Goal: Information Seeking & Learning: Learn about a topic

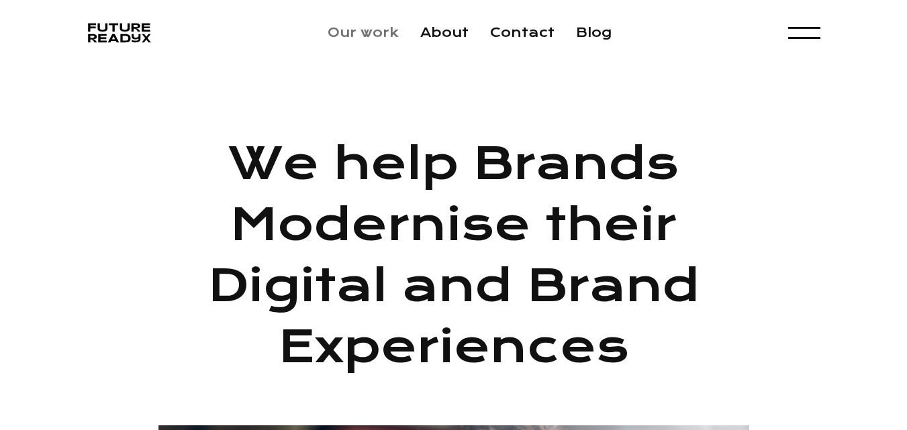
click at [370, 36] on link "Our work" at bounding box center [362, 32] width 71 height 15
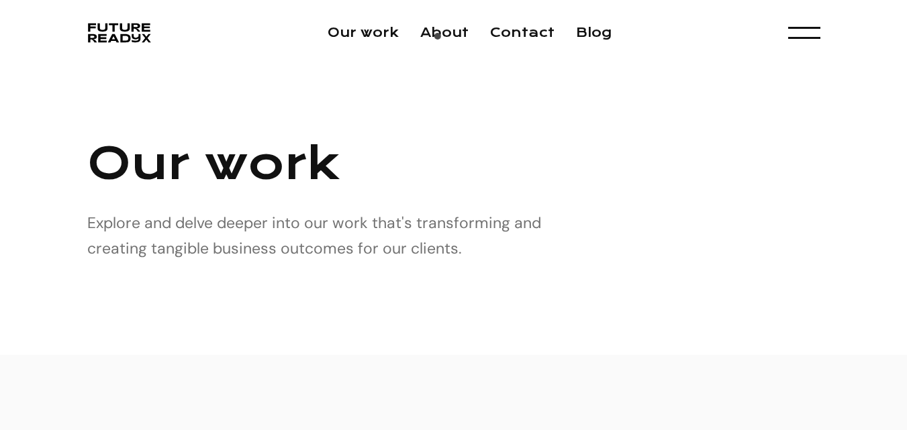
click at [440, 40] on li "About" at bounding box center [444, 33] width 48 height 20
click at [453, 36] on link "About" at bounding box center [444, 32] width 48 height 15
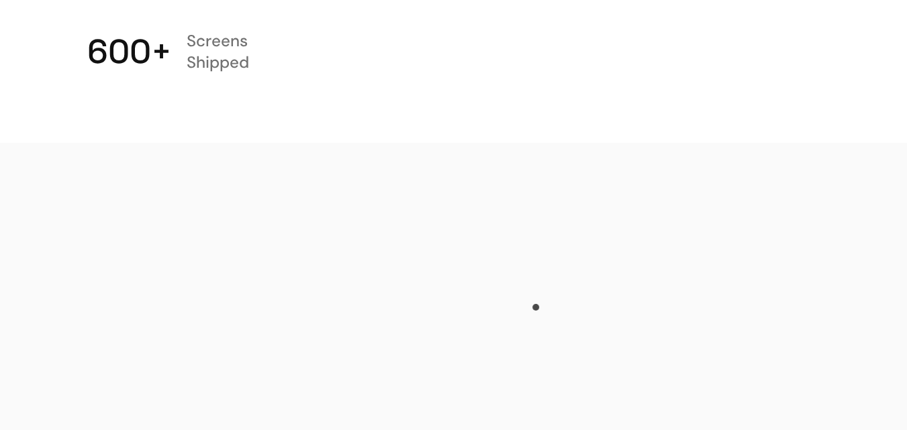
scroll to position [738, 0]
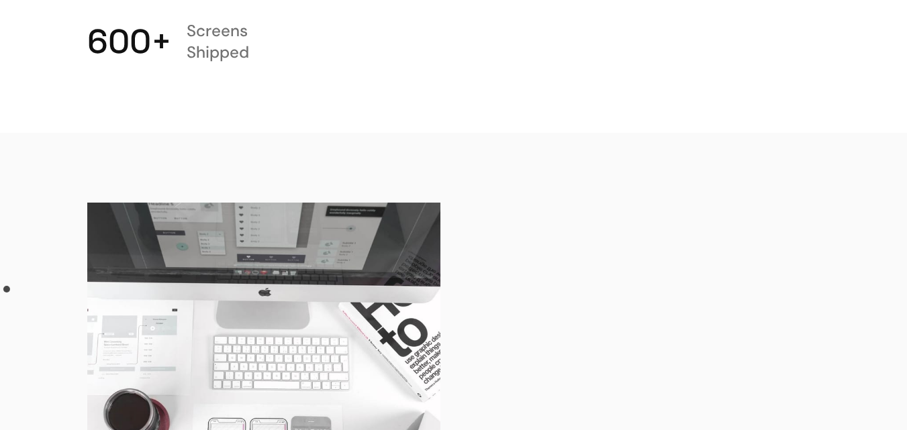
click at [5, 293] on div "Digital Experience Solutions ready for tomorrow We design data driven User Expe…" at bounding box center [453, 408] width 907 height 550
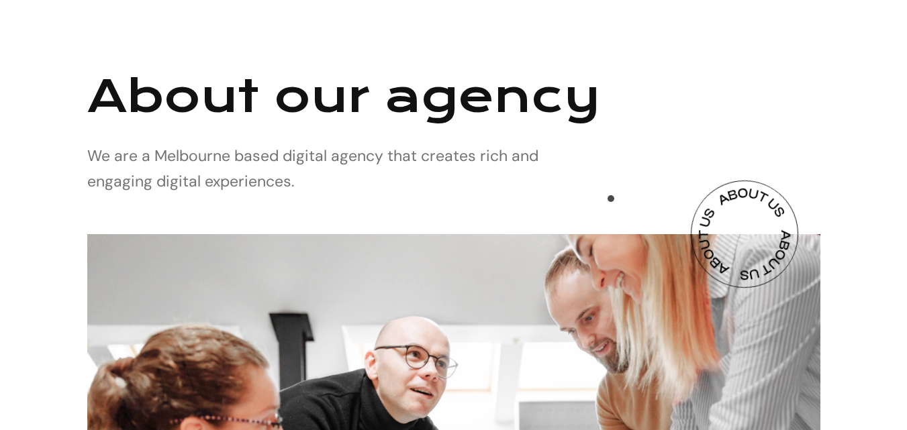
scroll to position [0, 0]
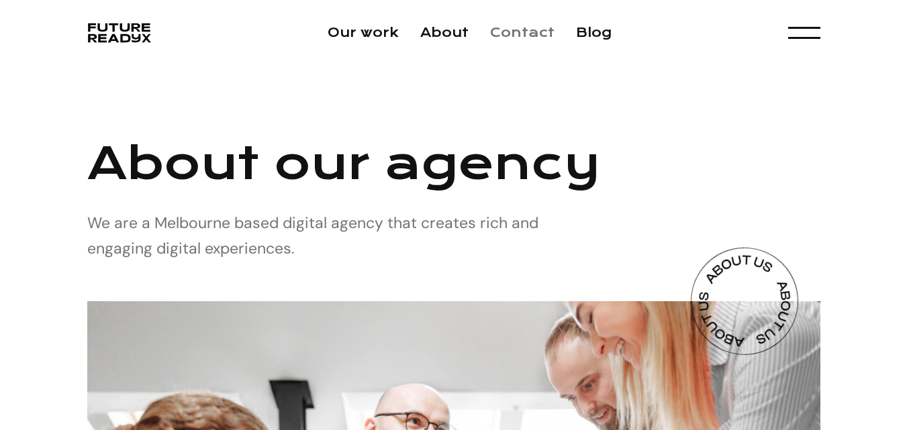
click at [499, 30] on link "Contact" at bounding box center [522, 32] width 64 height 15
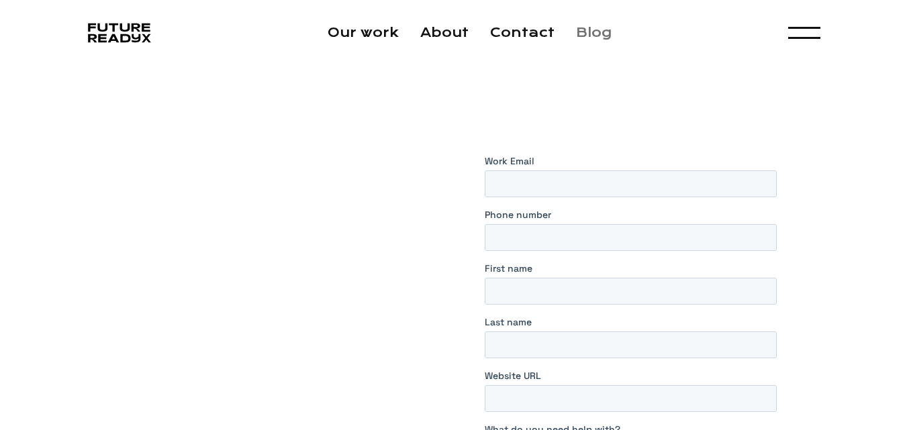
click at [590, 32] on link "Blog" at bounding box center [594, 32] width 36 height 15
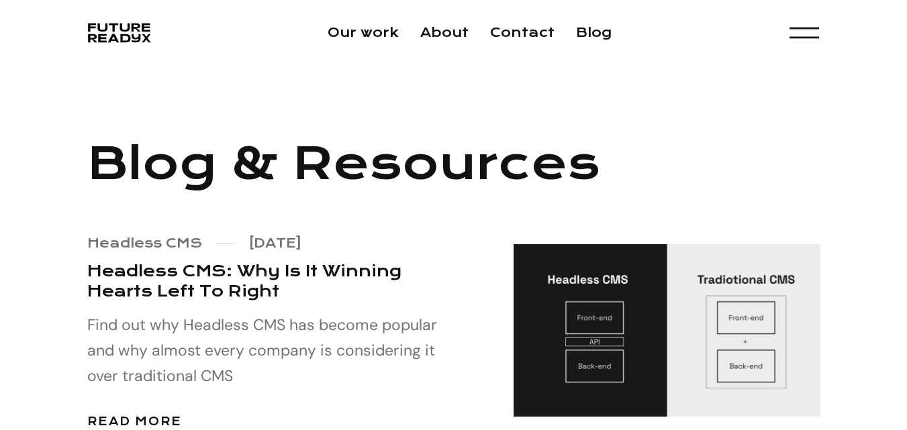
click at [804, 32] on div "menu" at bounding box center [803, 33] width 30 height 26
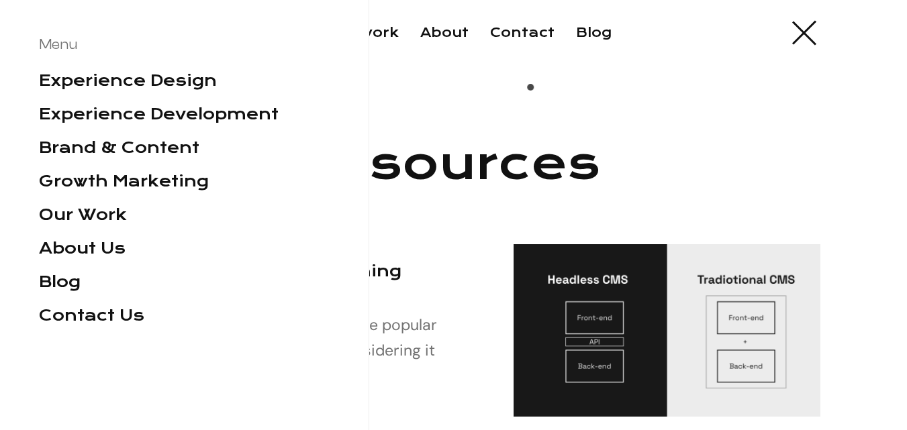
click at [534, 91] on div "Blog & Resources Headless CMS July 25, 2023 Headless CMS: Why Is It Winning Hea…" at bounding box center [453, 288] width 907 height 444
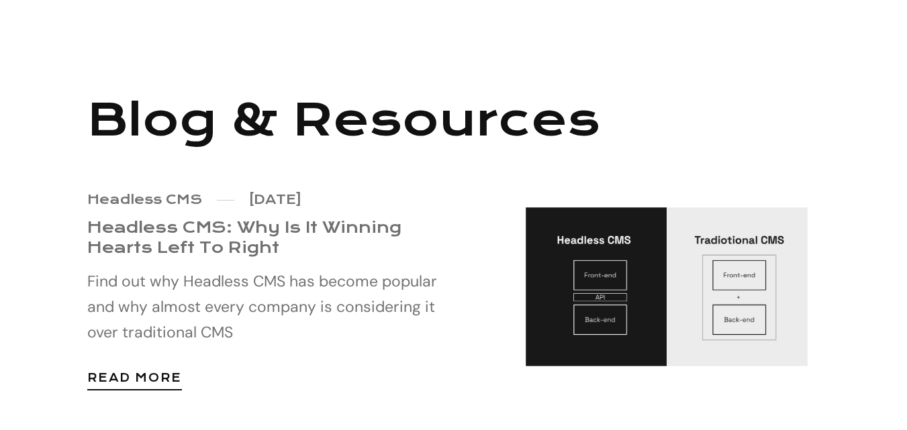
scroll to position [67, 0]
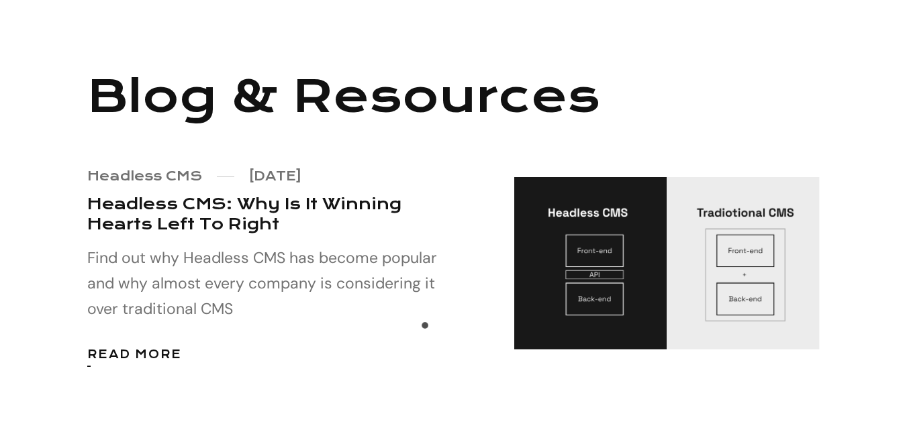
click at [427, 329] on div "Headless CMS July 25, 2023 Headless CMS: Why Is It Winning Hearts Left To Right…" at bounding box center [267, 271] width 360 height 203
